Goal: Use online tool/utility: Use online tool/utility

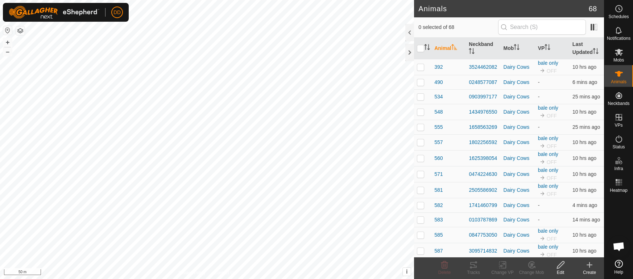
scroll to position [235, 0]
click at [568, 49] on th "VP" at bounding box center [552, 49] width 34 height 22
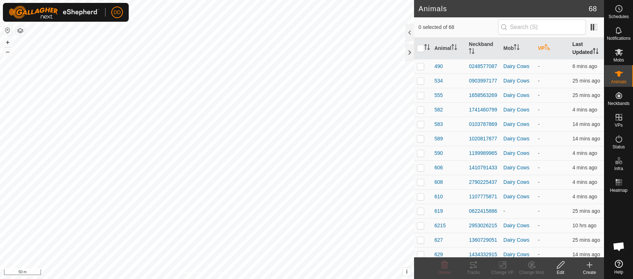
click at [580, 48] on th "Last Updated" at bounding box center [586, 49] width 34 height 22
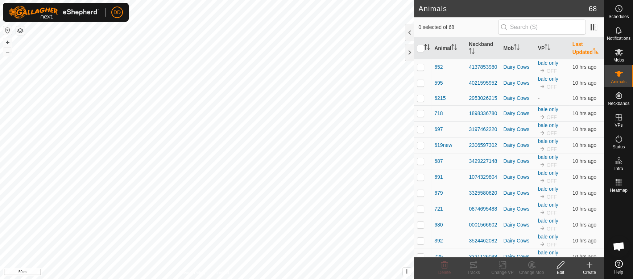
click at [580, 48] on th "Last Updated" at bounding box center [586, 49] width 34 height 22
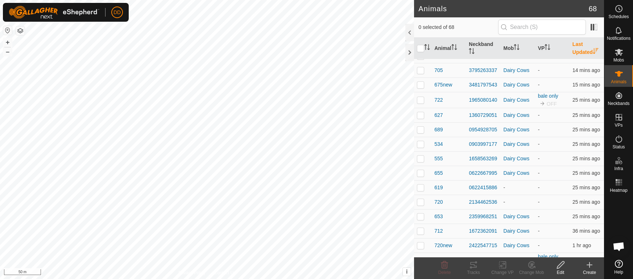
scroll to position [301, 0]
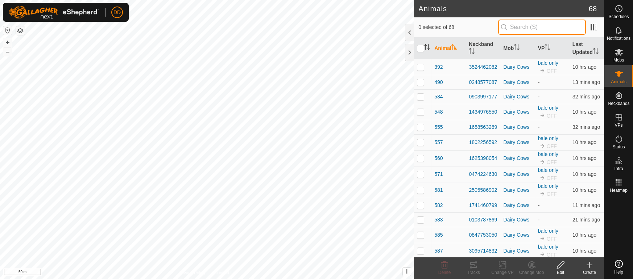
click at [519, 28] on input "text" at bounding box center [542, 27] width 88 height 15
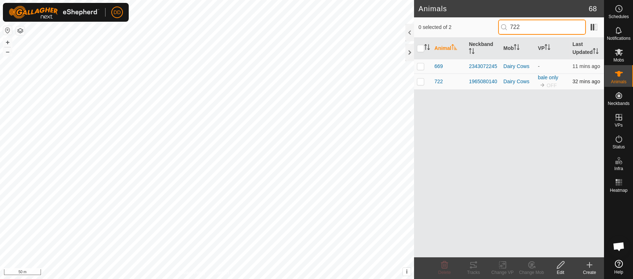
type input "722"
click at [420, 83] on p-checkbox at bounding box center [420, 82] width 7 height 6
checkbox input "true"
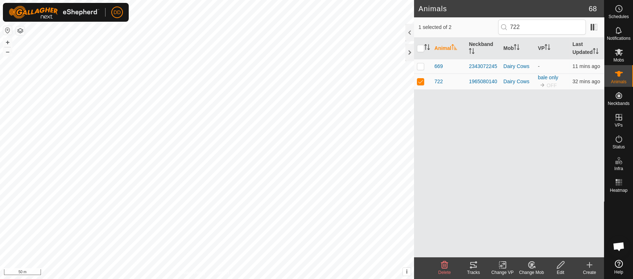
click at [481, 264] on tracks-svg-icon at bounding box center [473, 265] width 29 height 9
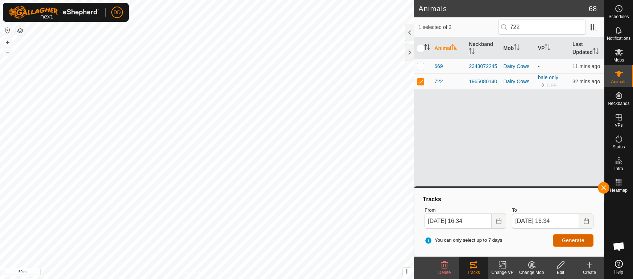
click at [560, 240] on button "Generate" at bounding box center [572, 240] width 41 height 13
